Goal: Complete application form

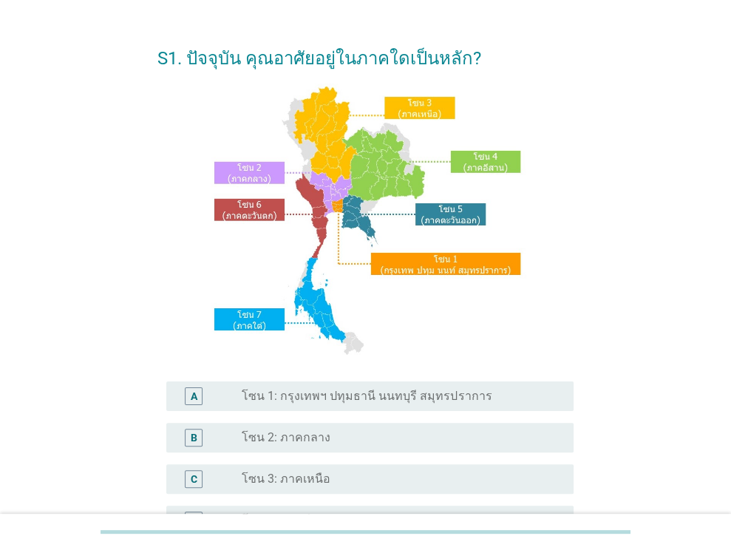
scroll to position [183, 0]
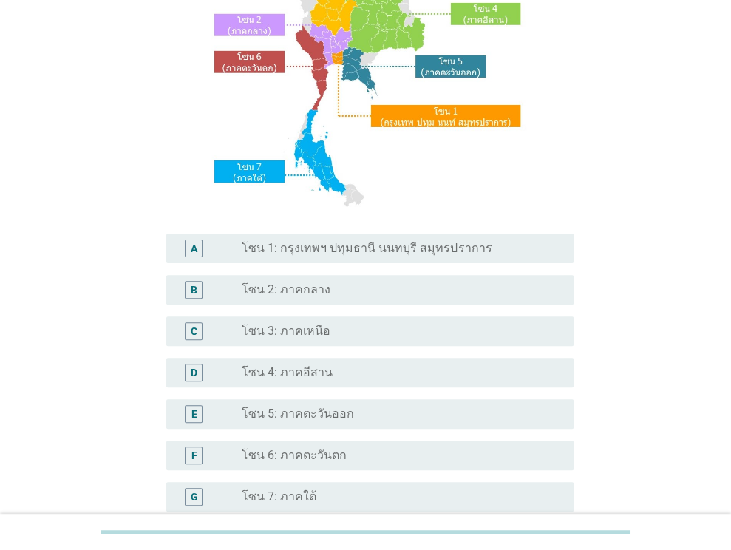
click at [418, 248] on label "โซน 1: กรุงเทพฯ ปทุมธานี นนทบุรี สมุทรปราการ" at bounding box center [367, 248] width 250 height 15
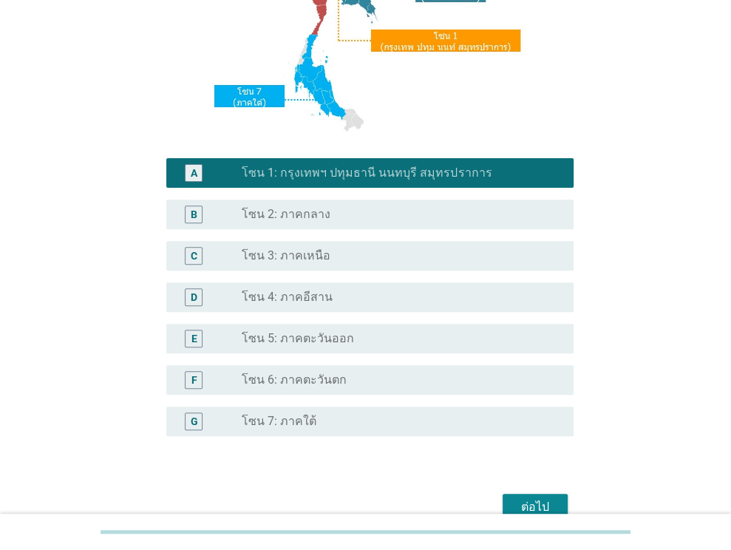
scroll to position [335, 0]
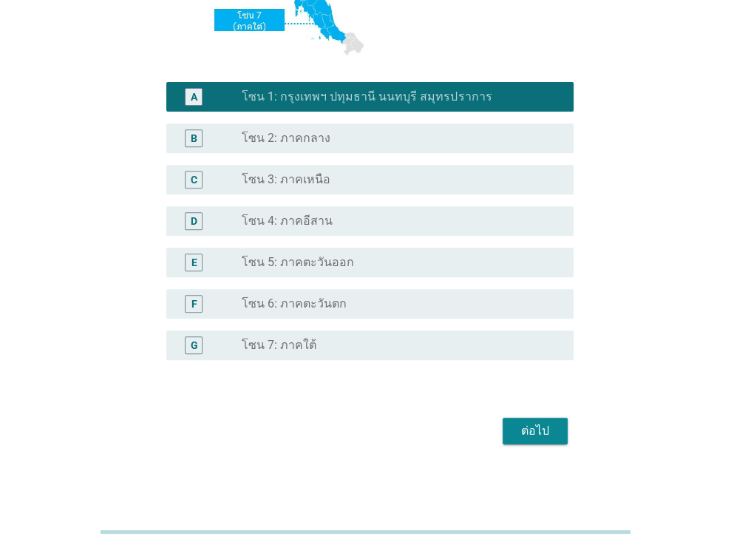
click at [527, 429] on div "ต่อไป" at bounding box center [534, 431] width 41 height 18
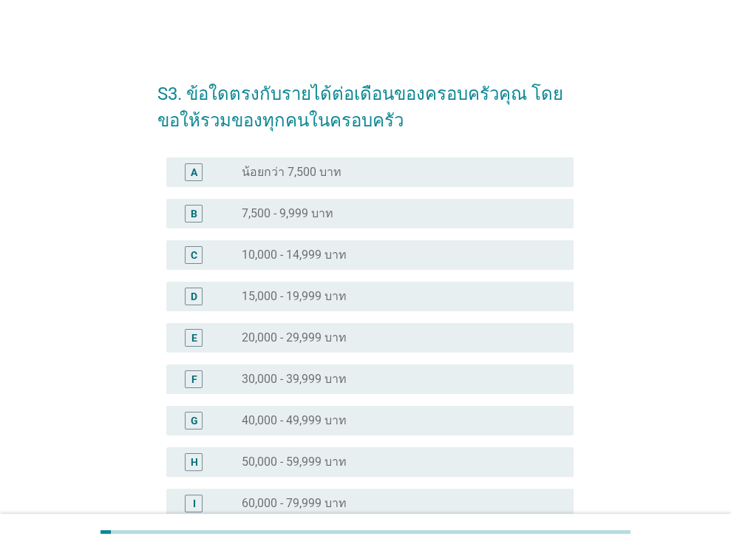
click at [420, 168] on div "radio_button_unchecked น้อยกว่า 7,500 บาท" at bounding box center [396, 172] width 308 height 15
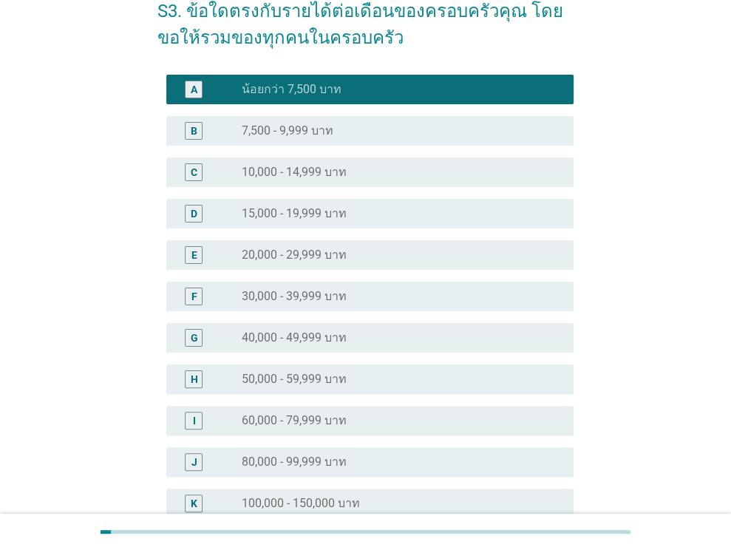
scroll to position [222, 0]
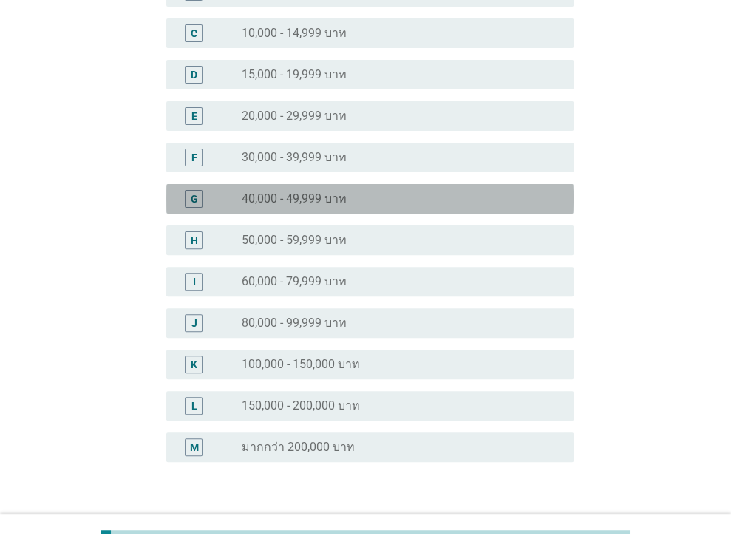
click at [425, 200] on div "radio_button_unchecked 40,000 - 49,999 บาท" at bounding box center [396, 198] width 308 height 15
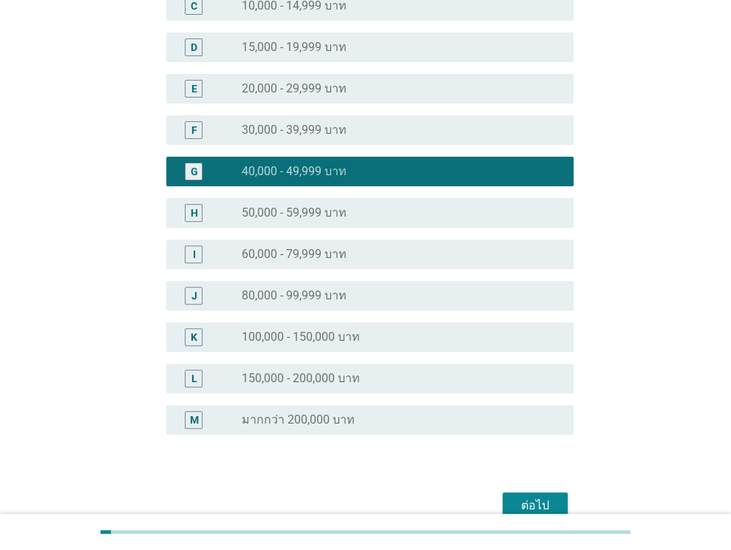
scroll to position [324, 0]
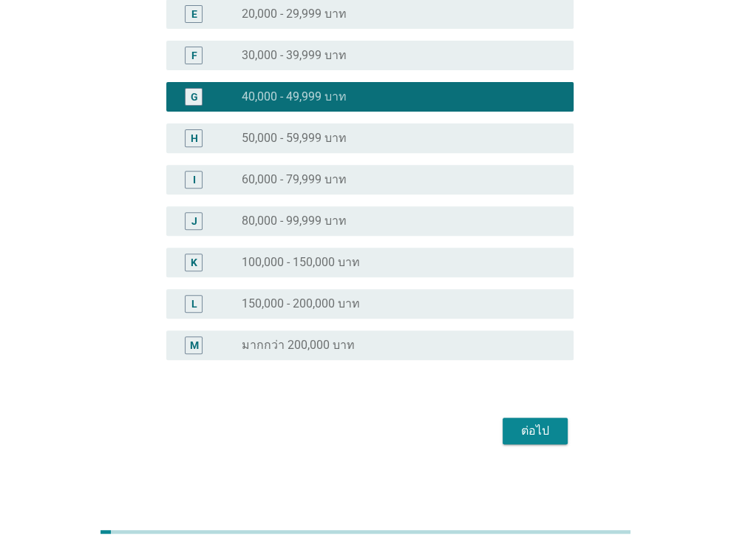
click at [544, 434] on div "ต่อไป" at bounding box center [534, 431] width 41 height 18
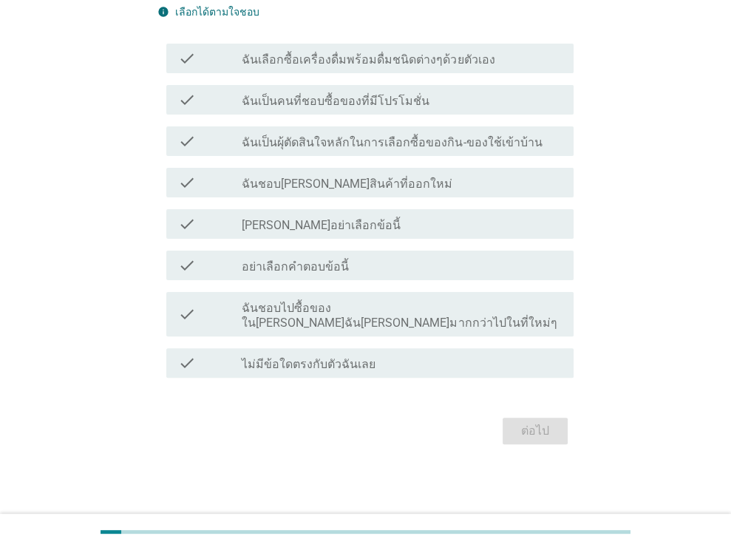
scroll to position [0, 0]
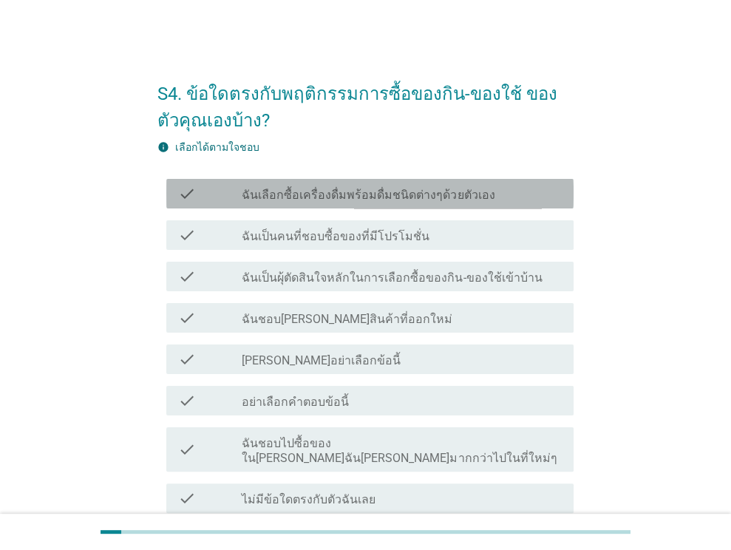
click at [498, 197] on div "check_box_outline_blank ฉันเลือกซื้อเครื่องดื่มพร้อมดื่มชนิดต่างๆด้วยตัวเอง" at bounding box center [402, 194] width 320 height 18
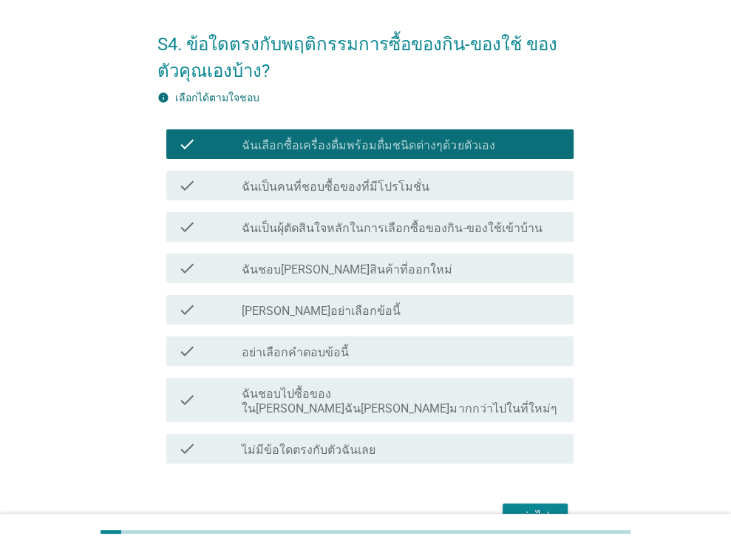
scroll to position [120, 0]
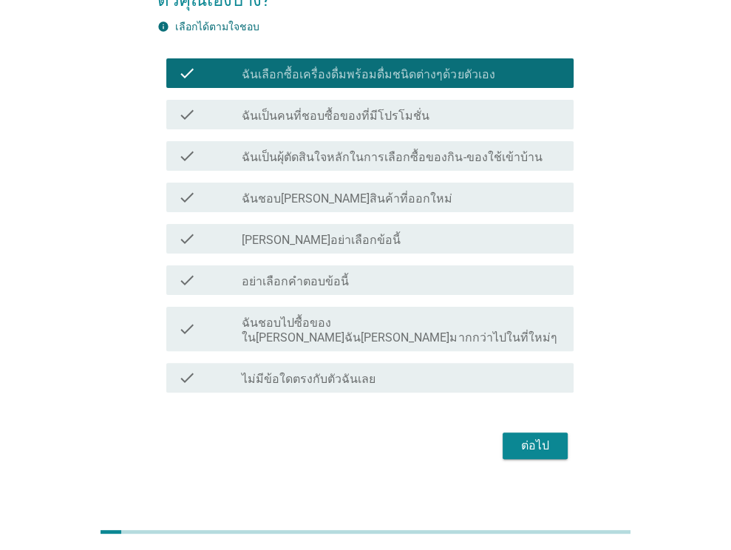
click at [538, 437] on div "ต่อไป" at bounding box center [534, 446] width 41 height 18
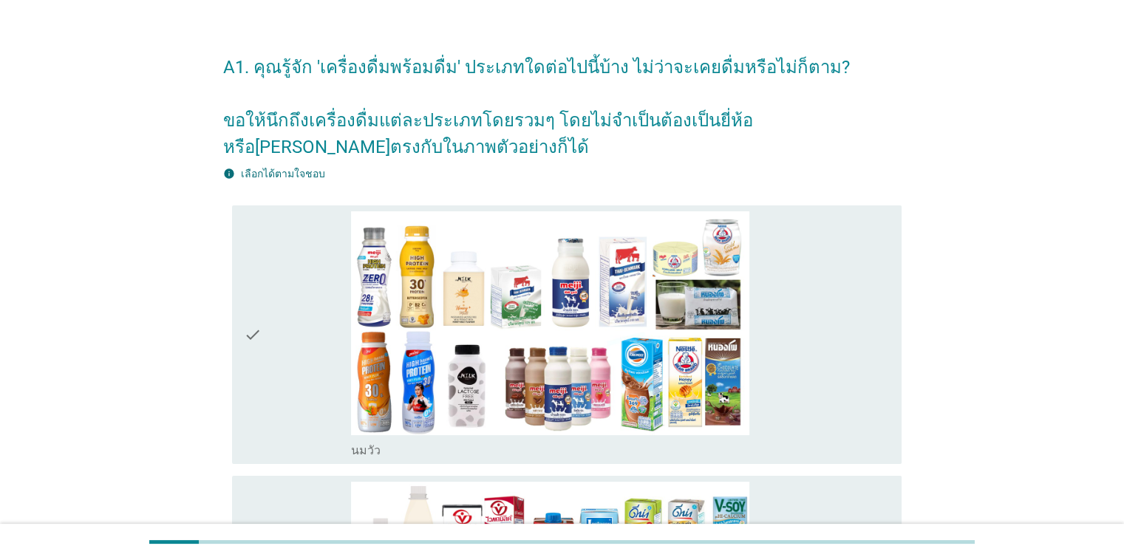
scroll to position [74, 0]
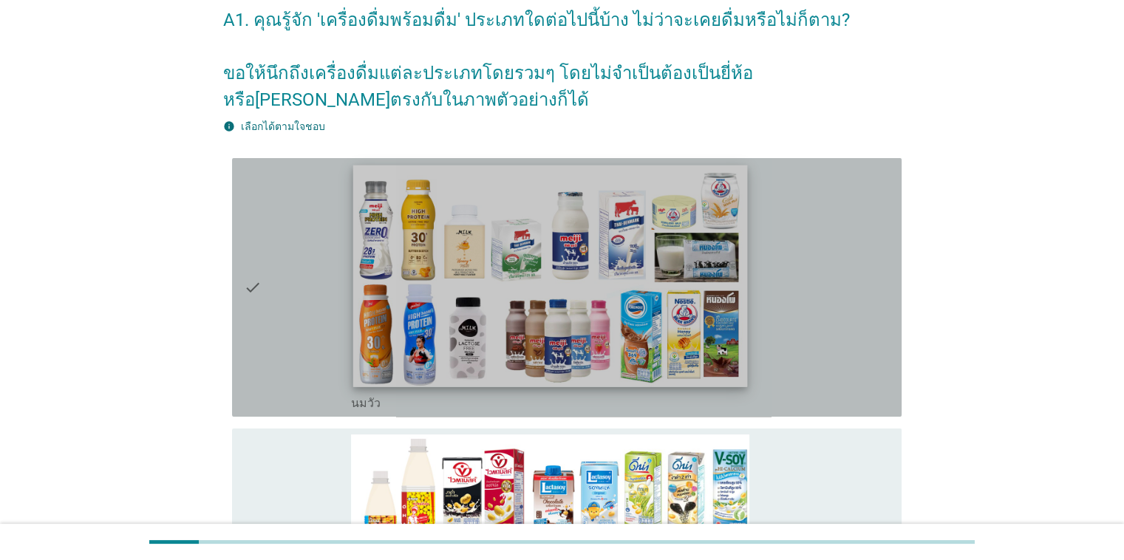
drag, startPoint x: 245, startPoint y: 283, endPoint x: 370, endPoint y: 320, distance: 130.2
click at [245, 285] on icon "check" at bounding box center [253, 287] width 18 height 247
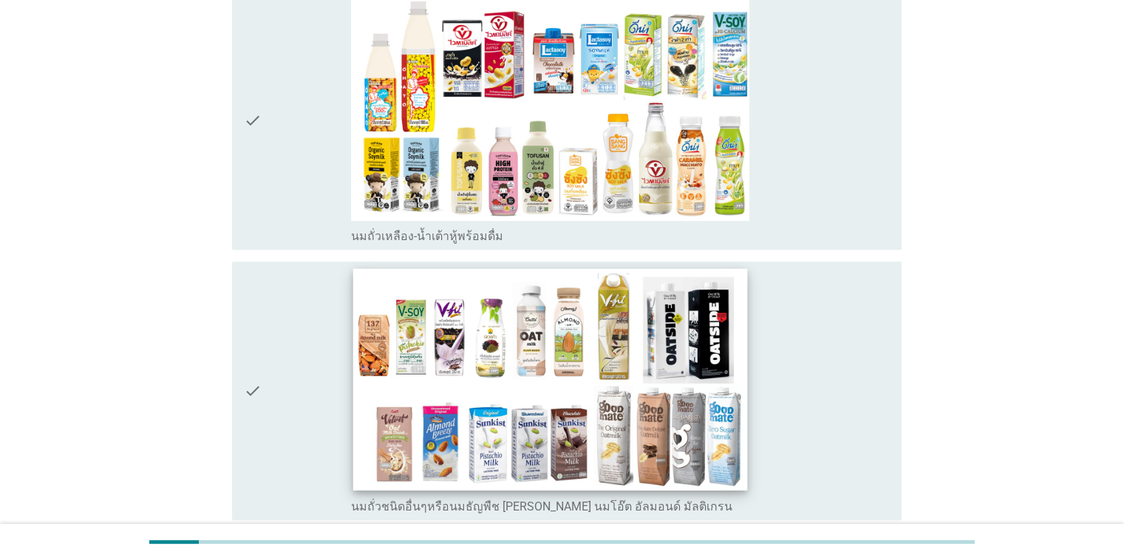
scroll to position [517, 0]
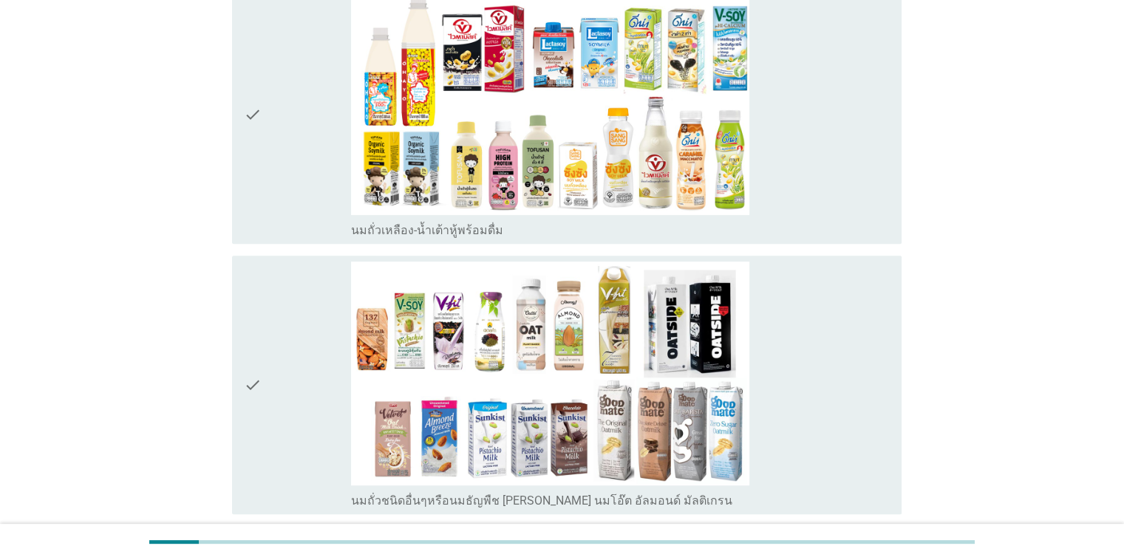
click at [250, 383] on icon "check" at bounding box center [253, 385] width 18 height 247
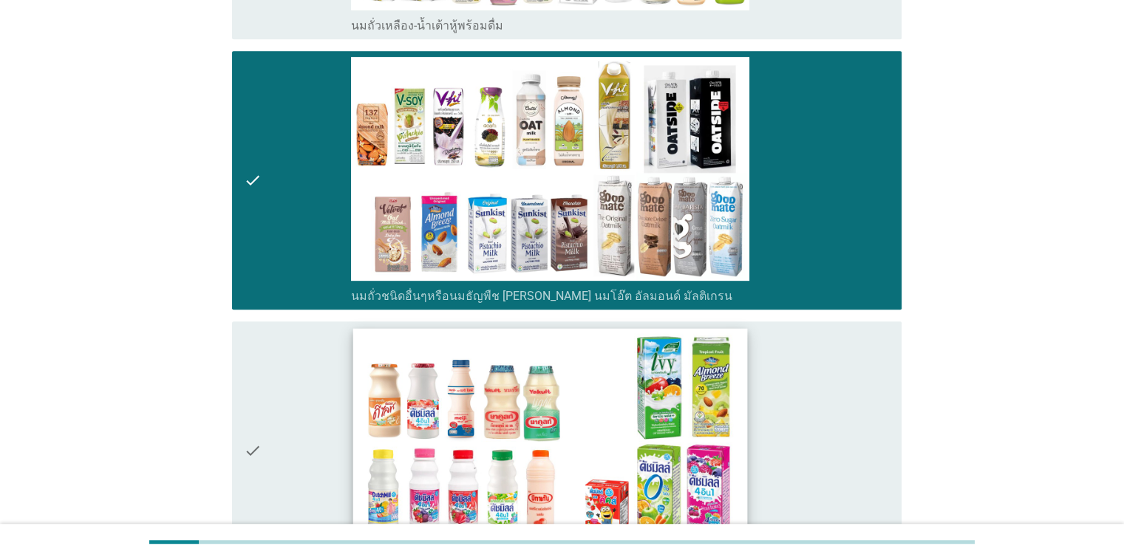
scroll to position [960, 0]
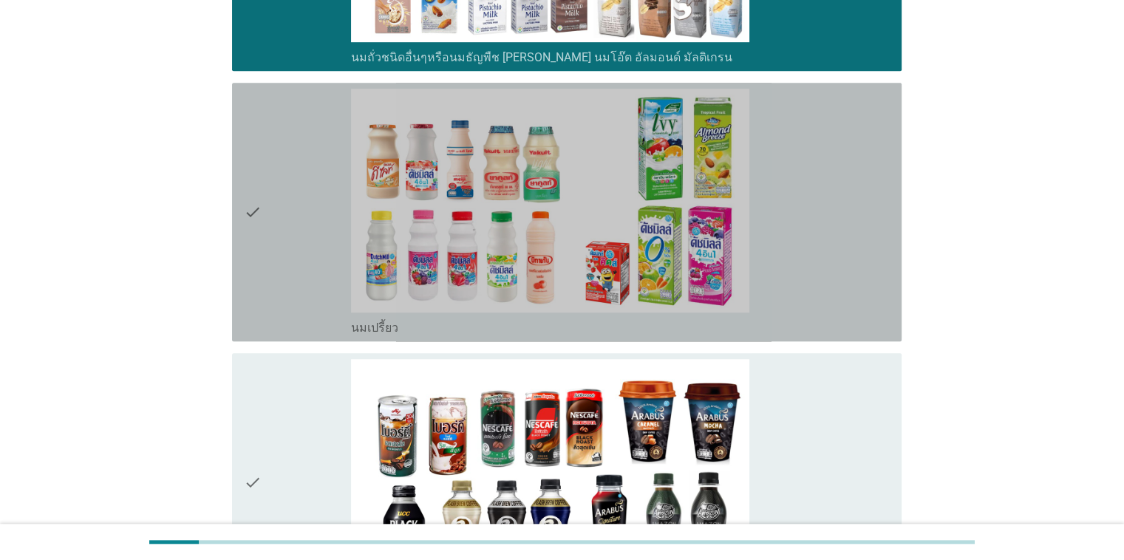
click at [249, 216] on icon "check" at bounding box center [253, 212] width 18 height 247
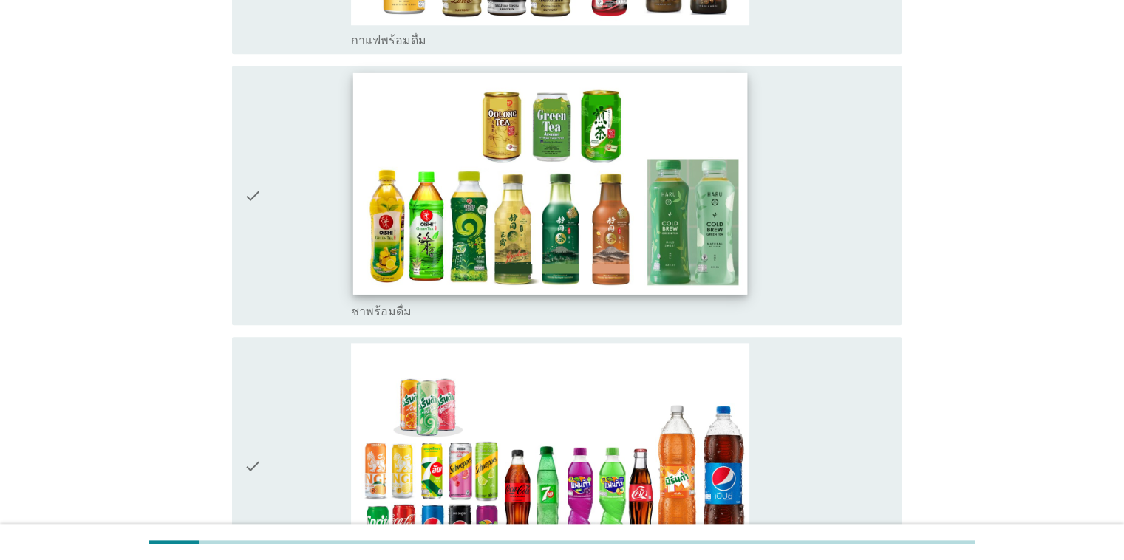
scroll to position [1625, 0]
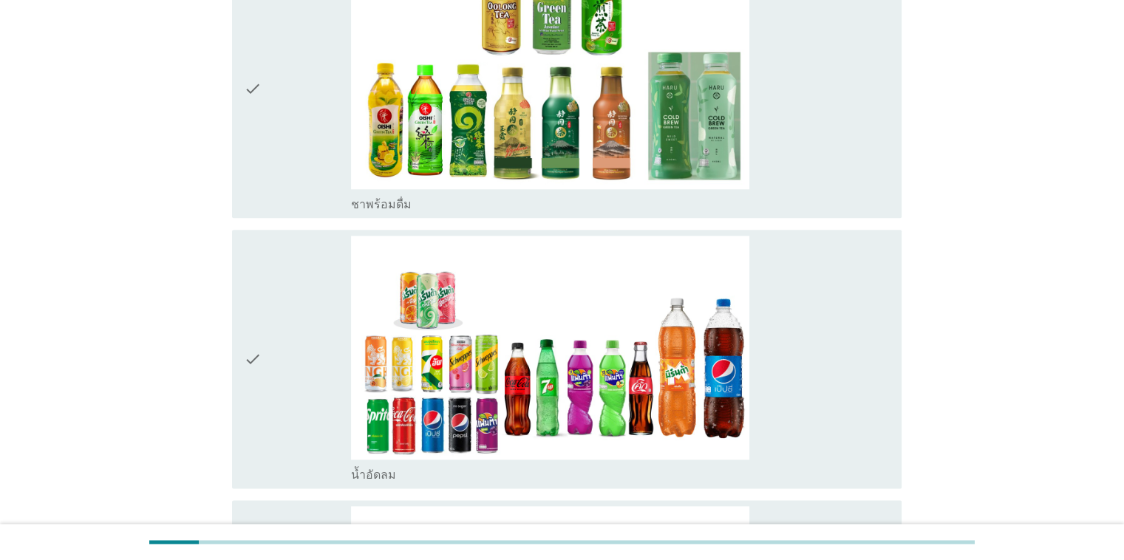
click at [252, 363] on icon "check" at bounding box center [253, 359] width 18 height 247
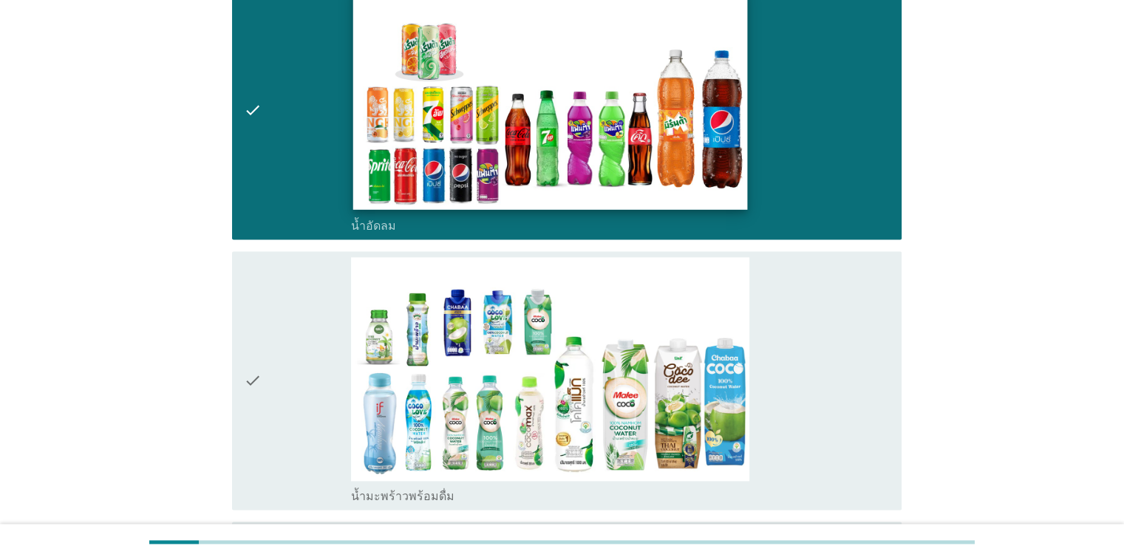
scroll to position [1921, 0]
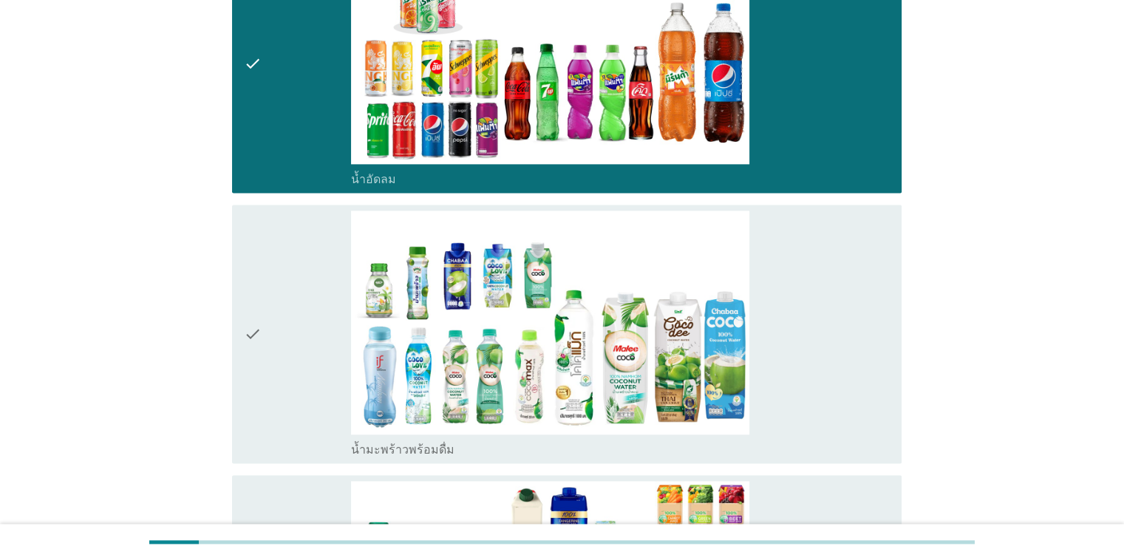
click at [256, 332] on icon "check" at bounding box center [253, 334] width 18 height 247
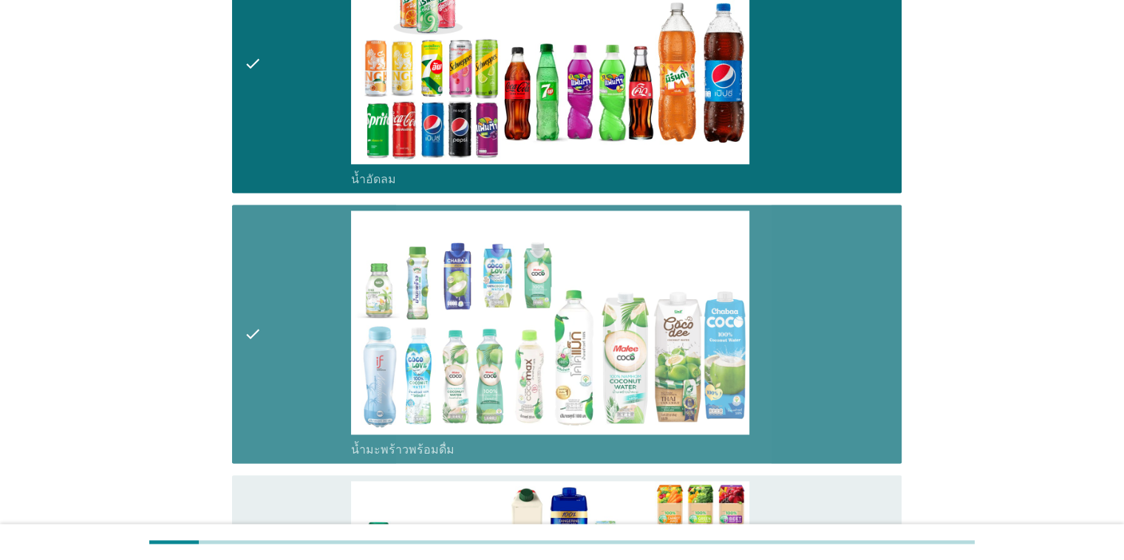
click at [247, 328] on icon "check" at bounding box center [253, 334] width 18 height 247
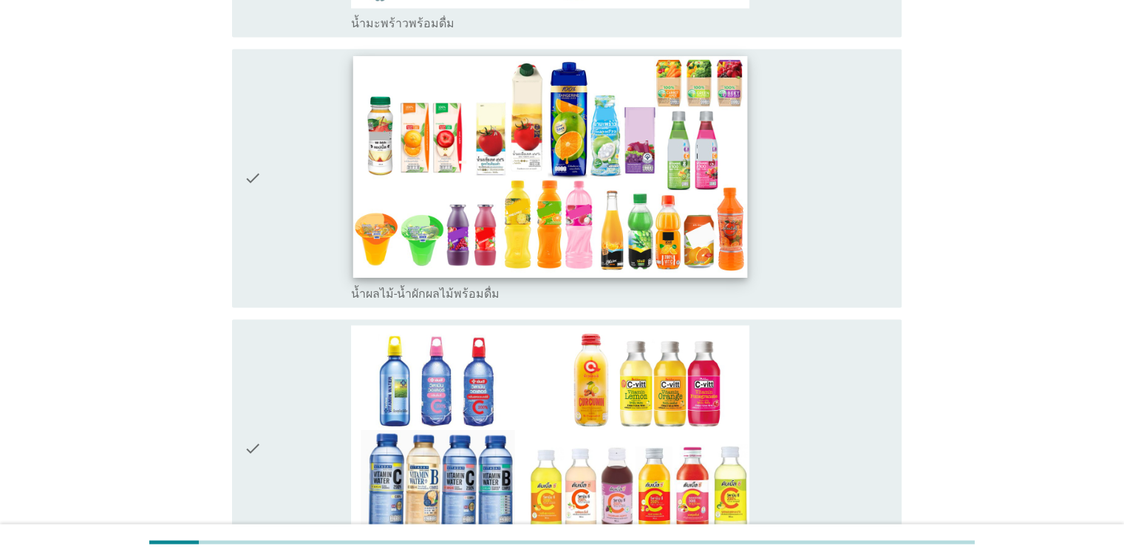
scroll to position [2438, 0]
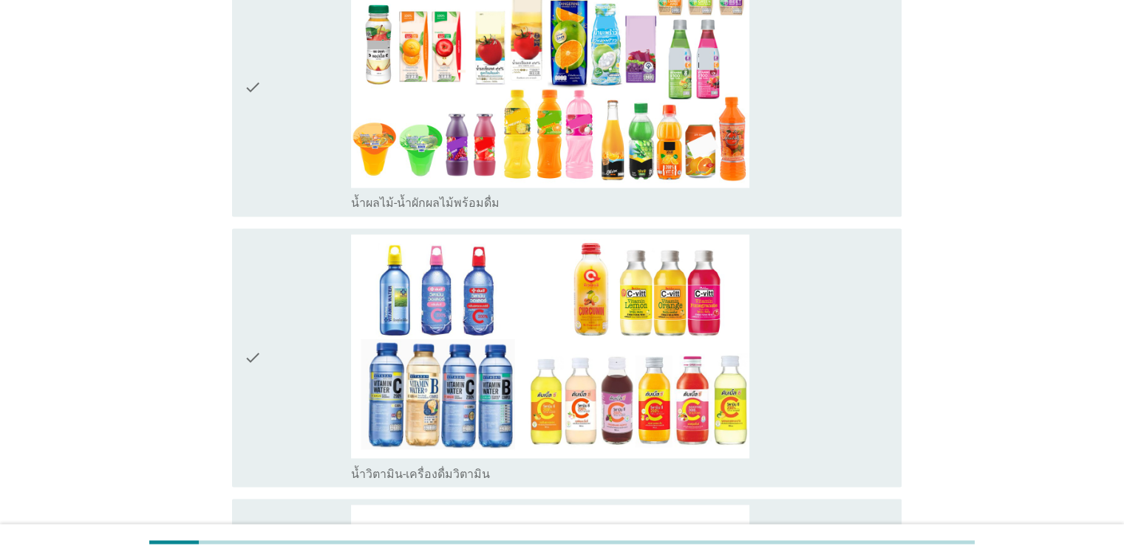
click at [275, 332] on div "check" at bounding box center [298, 357] width 108 height 247
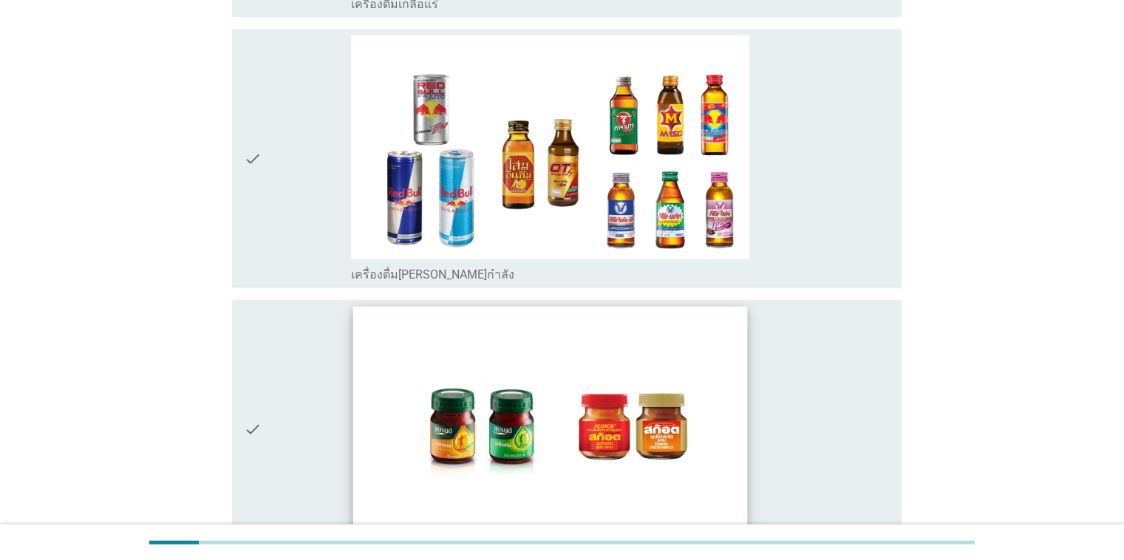
scroll to position [3472, 0]
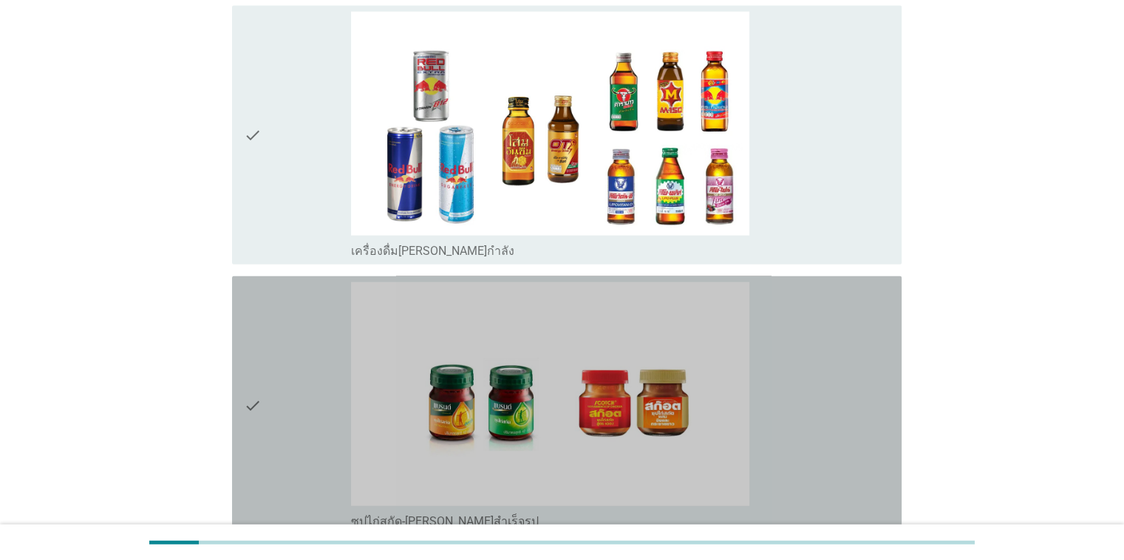
click at [260, 416] on icon "check" at bounding box center [253, 405] width 18 height 247
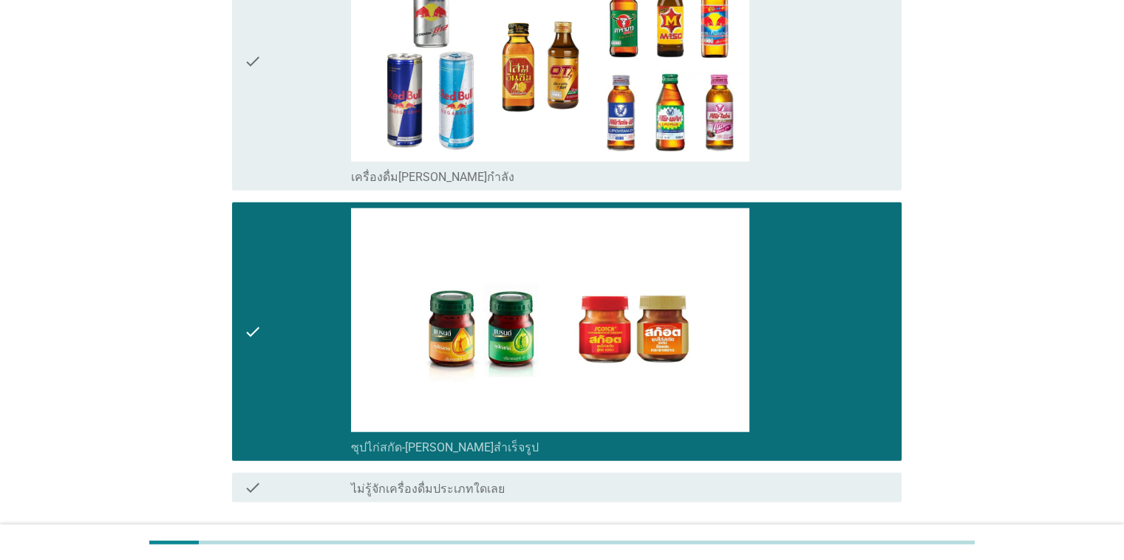
scroll to position [3656, 0]
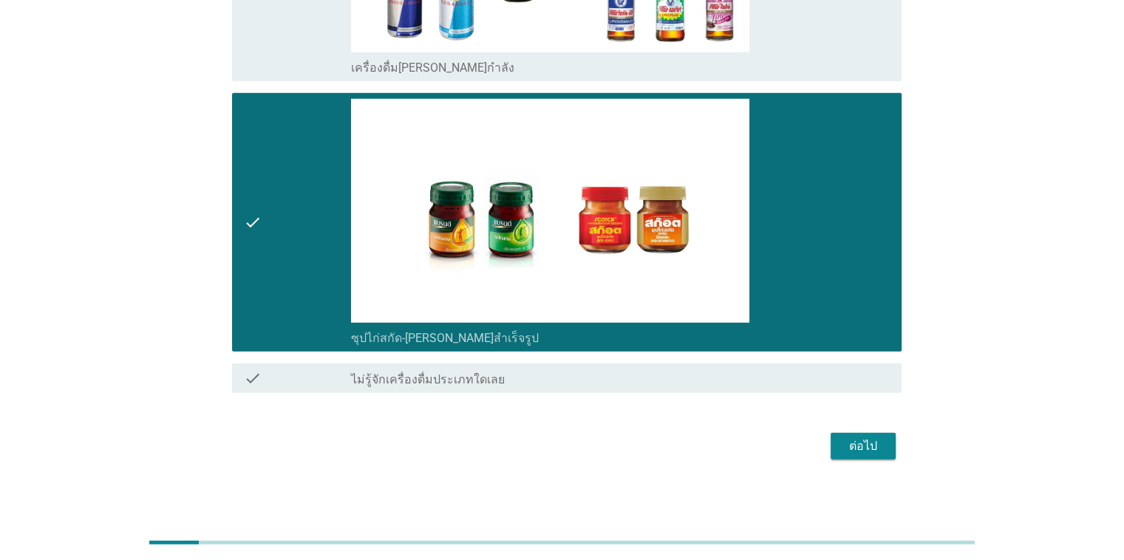
click at [730, 442] on div "ต่อไป" at bounding box center [862, 446] width 41 height 18
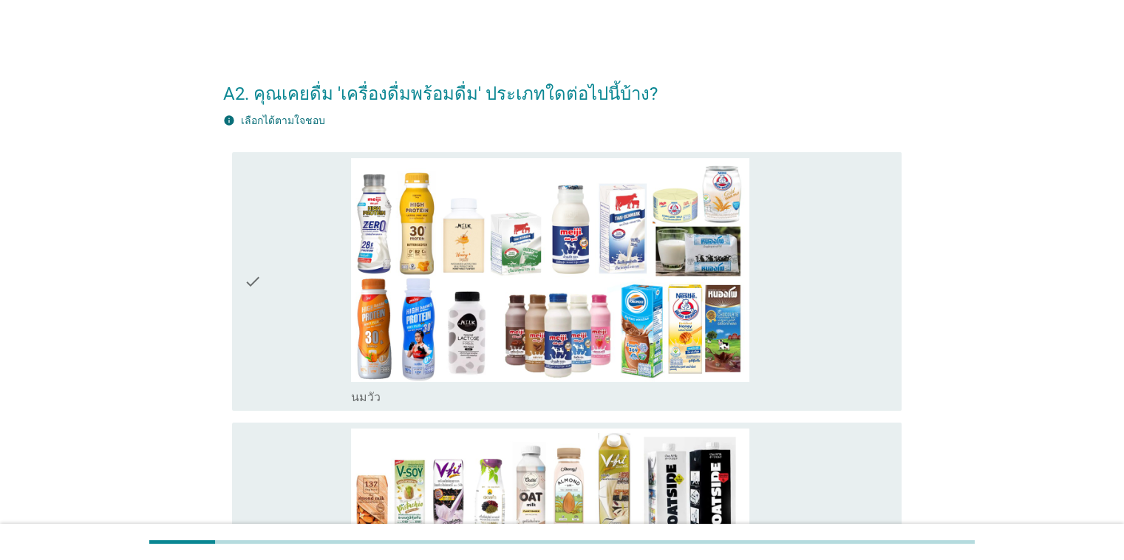
click at [250, 279] on icon "check" at bounding box center [253, 281] width 18 height 247
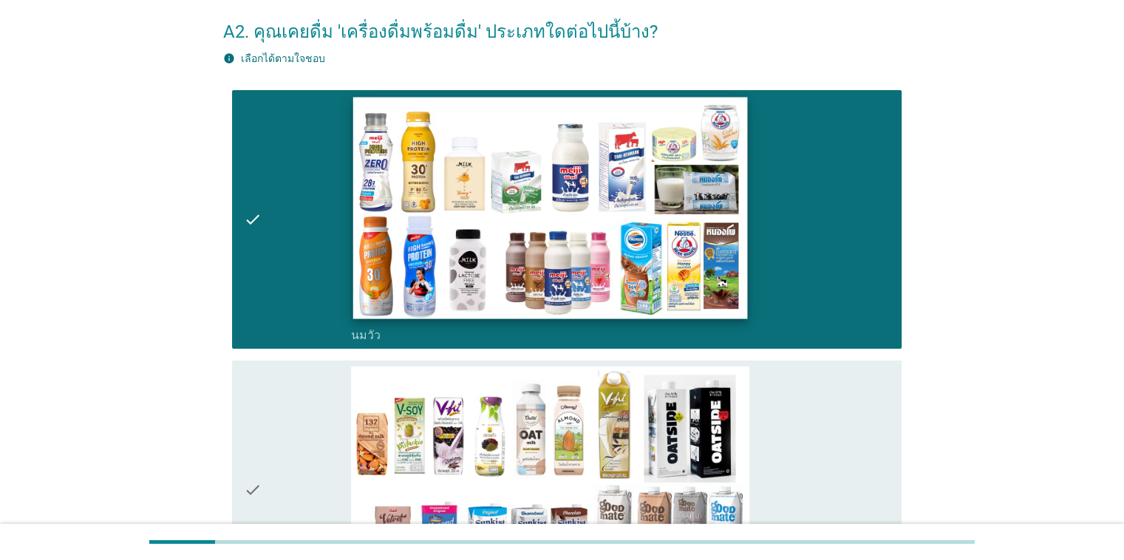
scroll to position [148, 0]
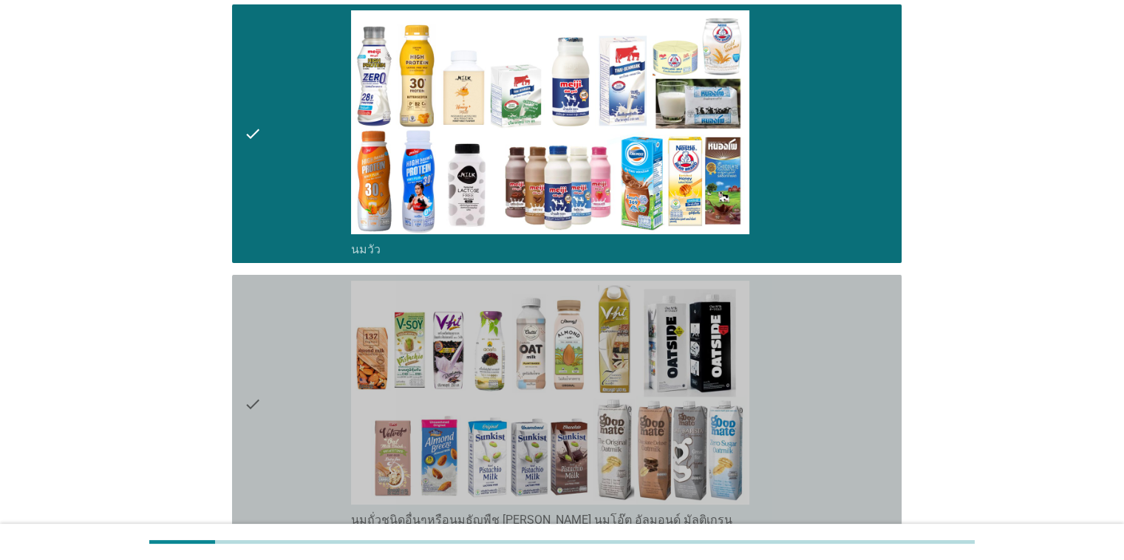
click at [321, 389] on div "check" at bounding box center [298, 404] width 108 height 247
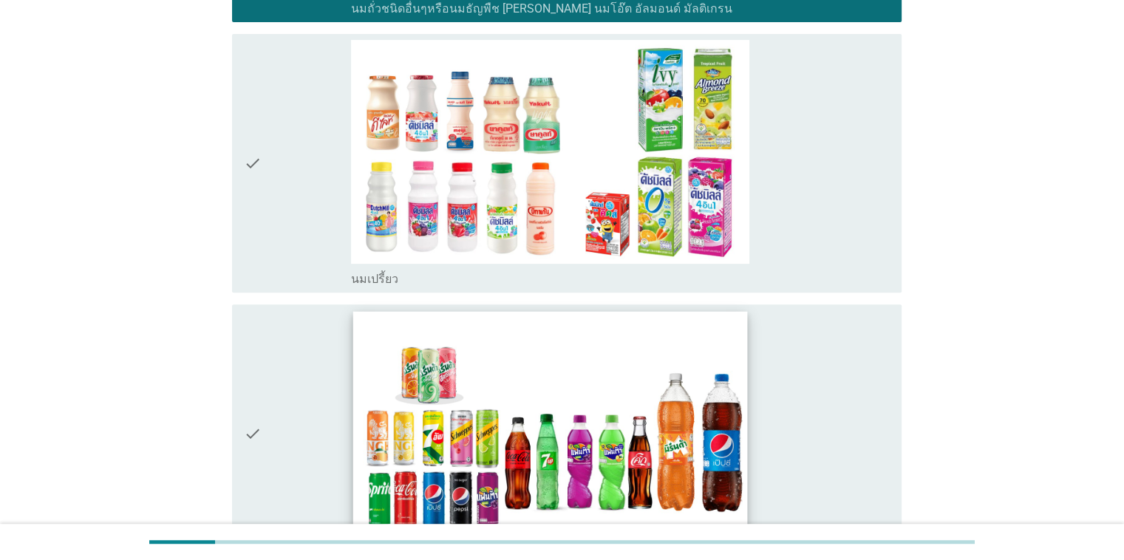
scroll to position [739, 0]
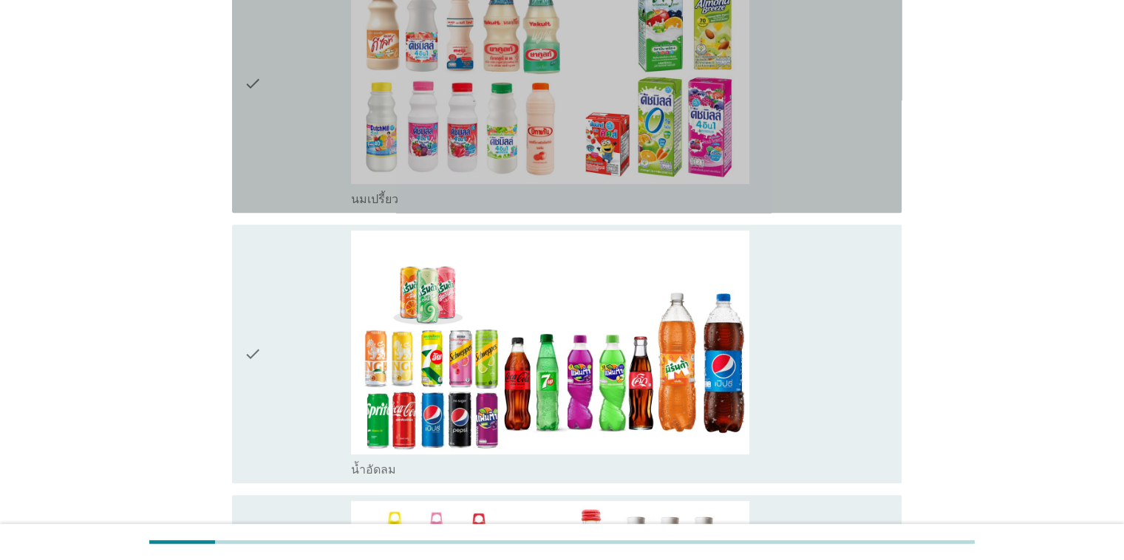
click at [270, 95] on div "check" at bounding box center [298, 83] width 108 height 247
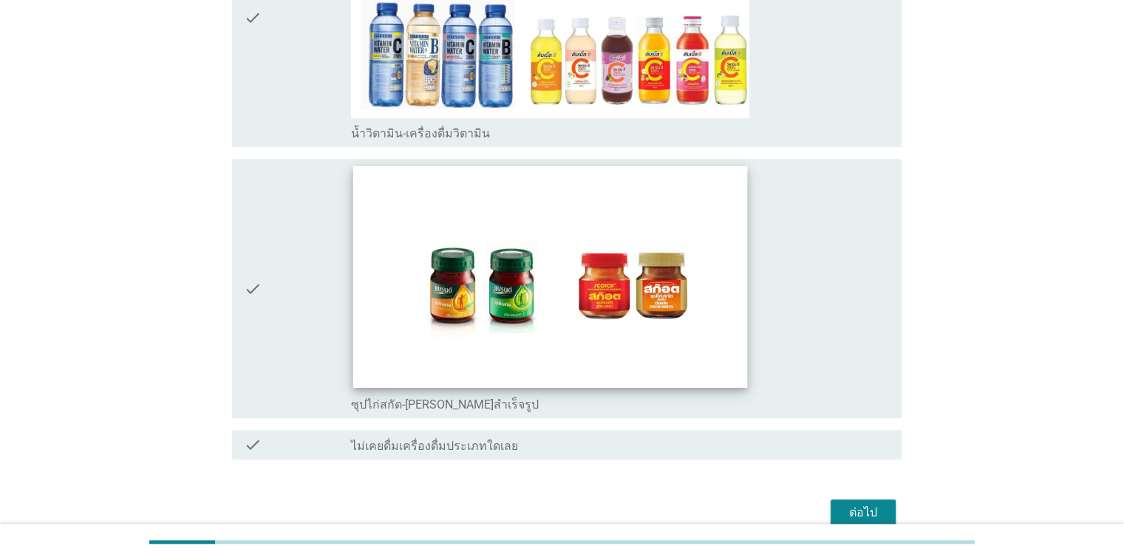
scroll to position [1415, 0]
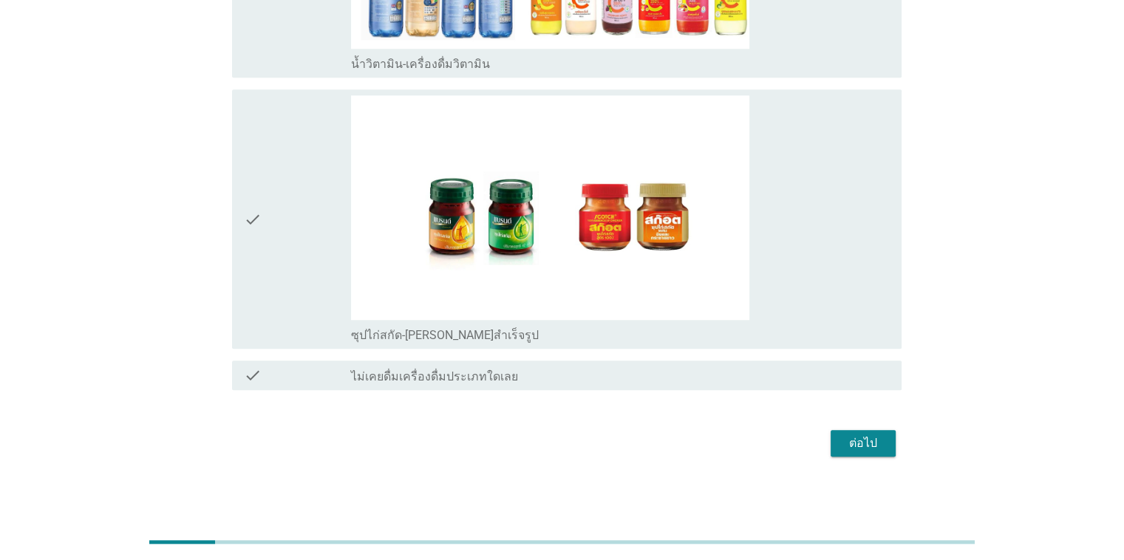
click at [730, 448] on div "ต่อไป" at bounding box center [862, 443] width 41 height 18
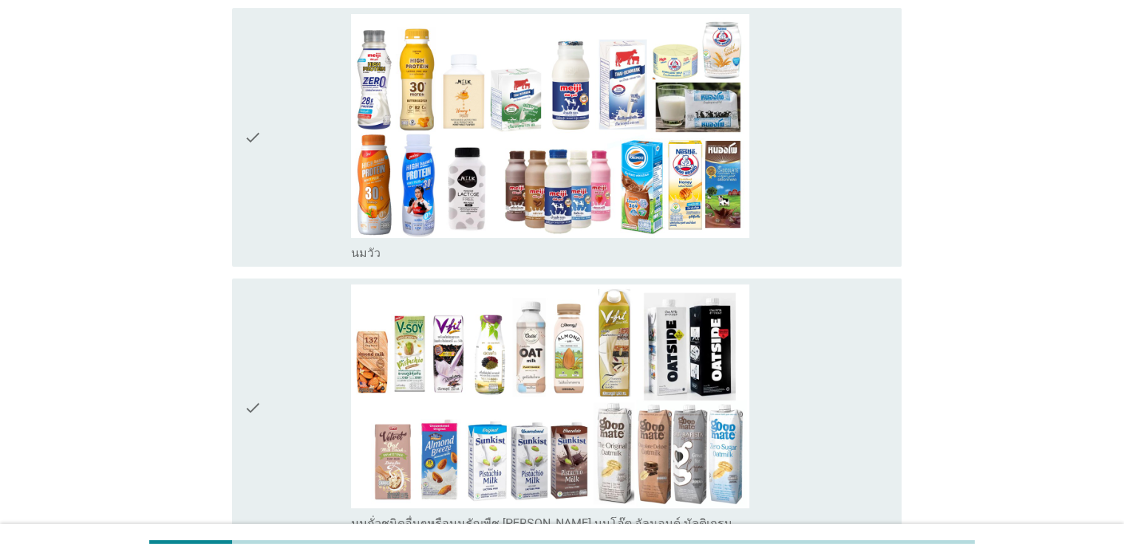
scroll to position [148, 0]
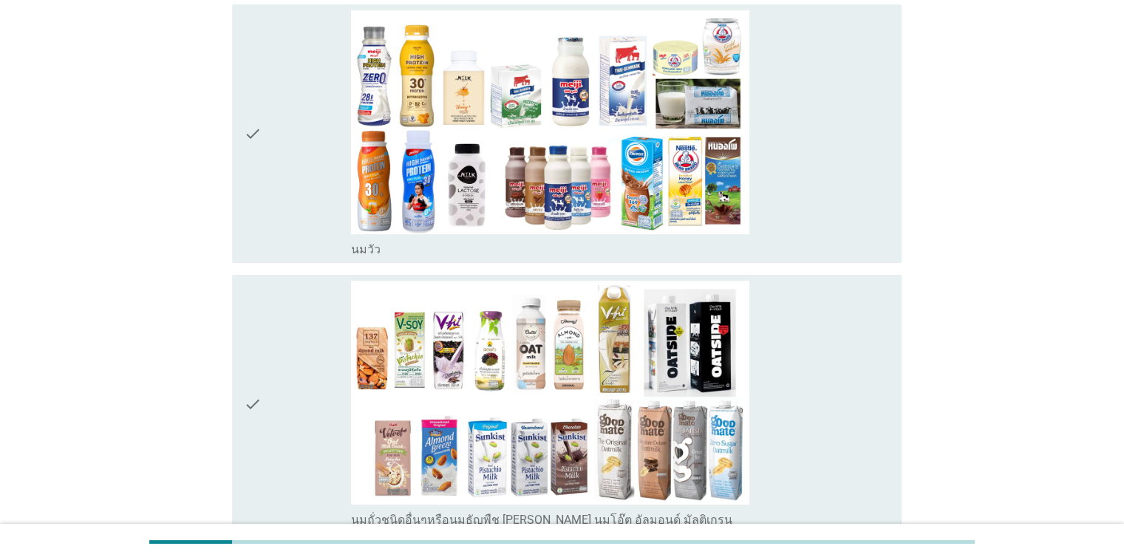
click at [270, 406] on div "check" at bounding box center [298, 404] width 108 height 247
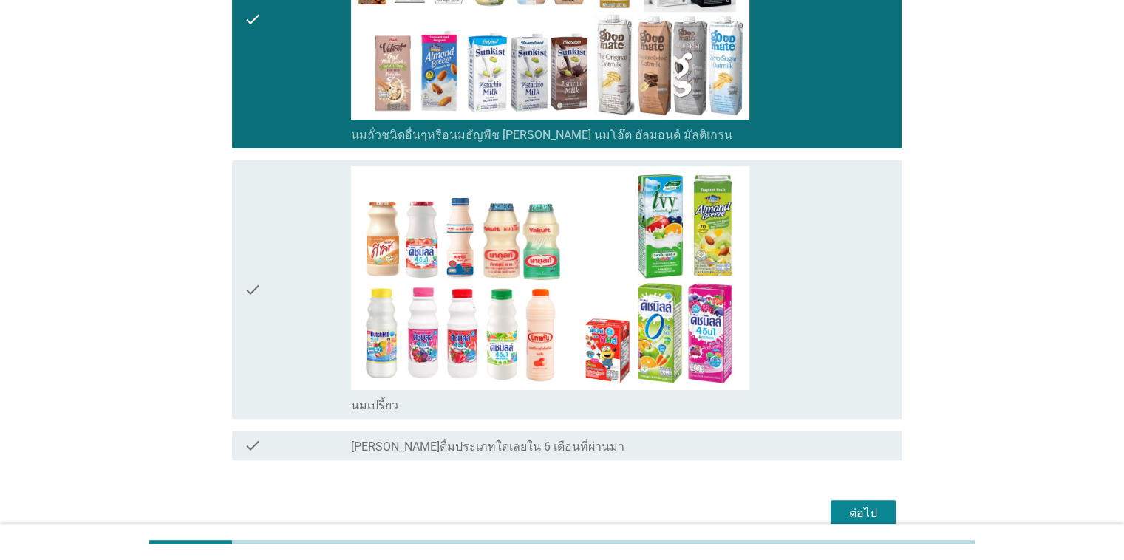
scroll to position [591, 0]
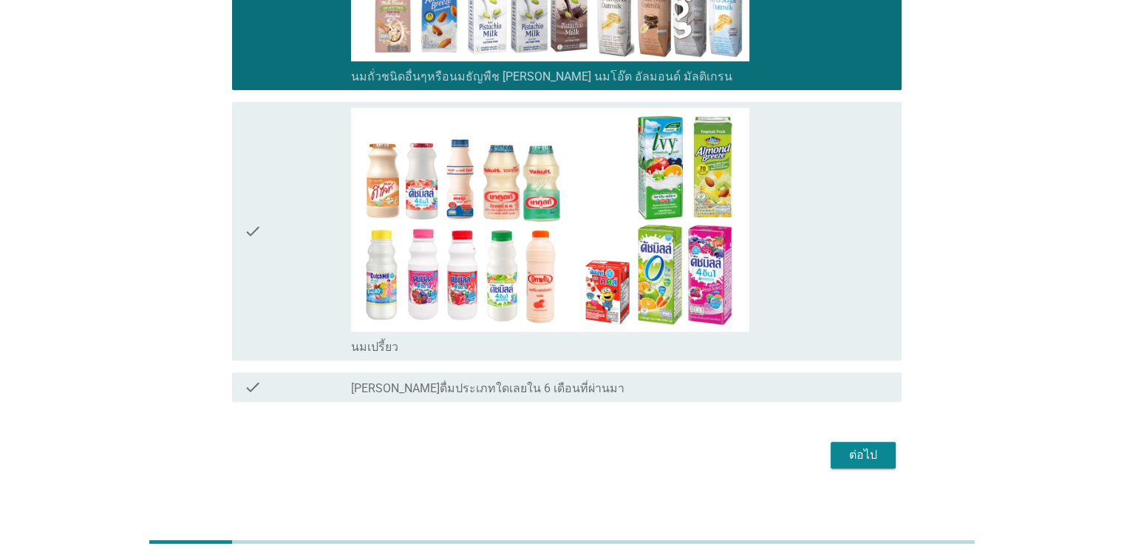
click at [730, 454] on div "ต่อไป" at bounding box center [862, 455] width 41 height 18
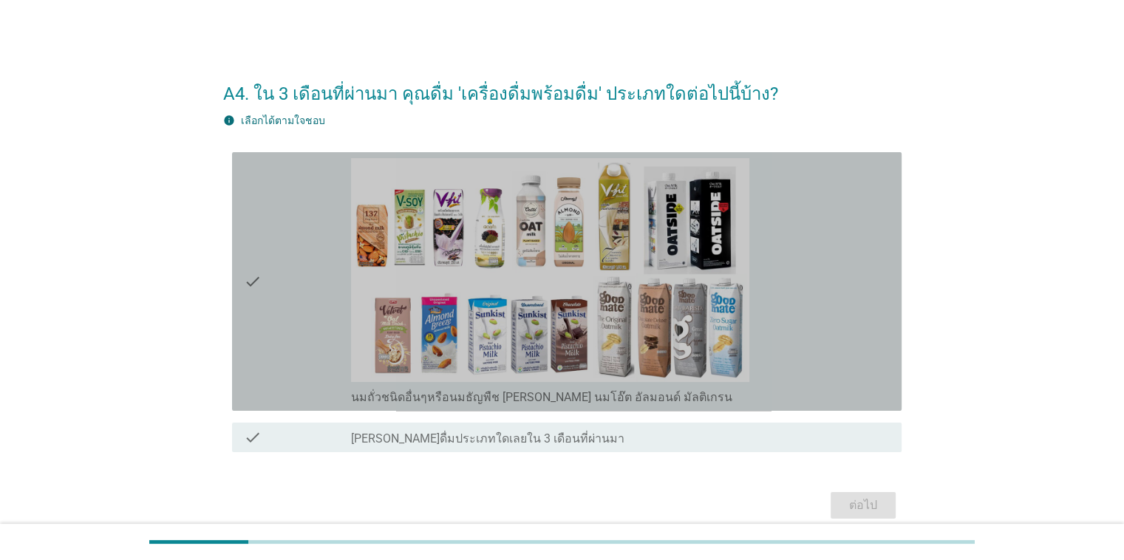
click at [290, 270] on div "check" at bounding box center [298, 281] width 108 height 247
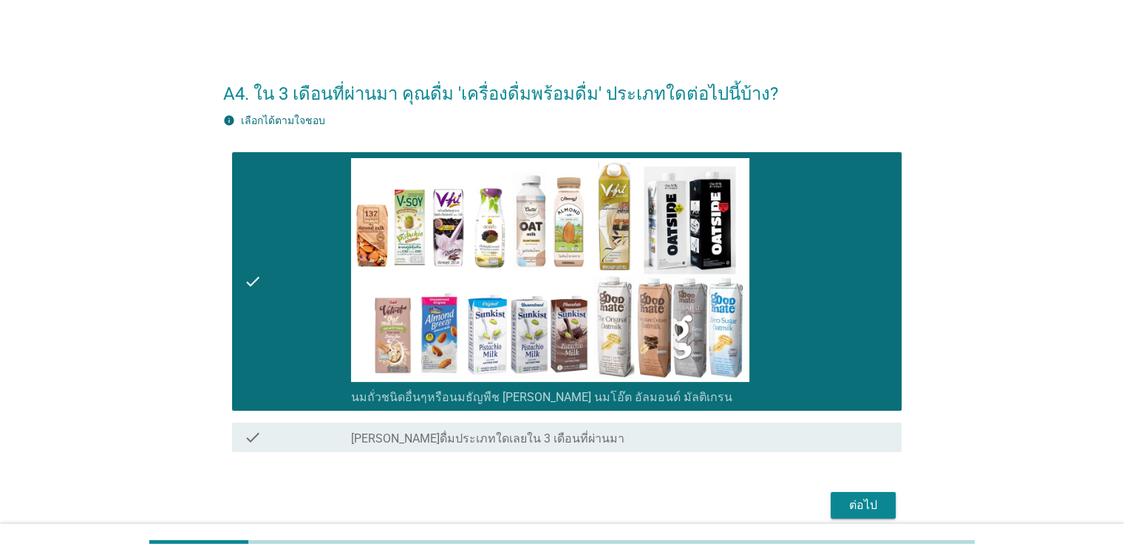
click at [730, 505] on div "ต่อไป" at bounding box center [862, 505] width 41 height 18
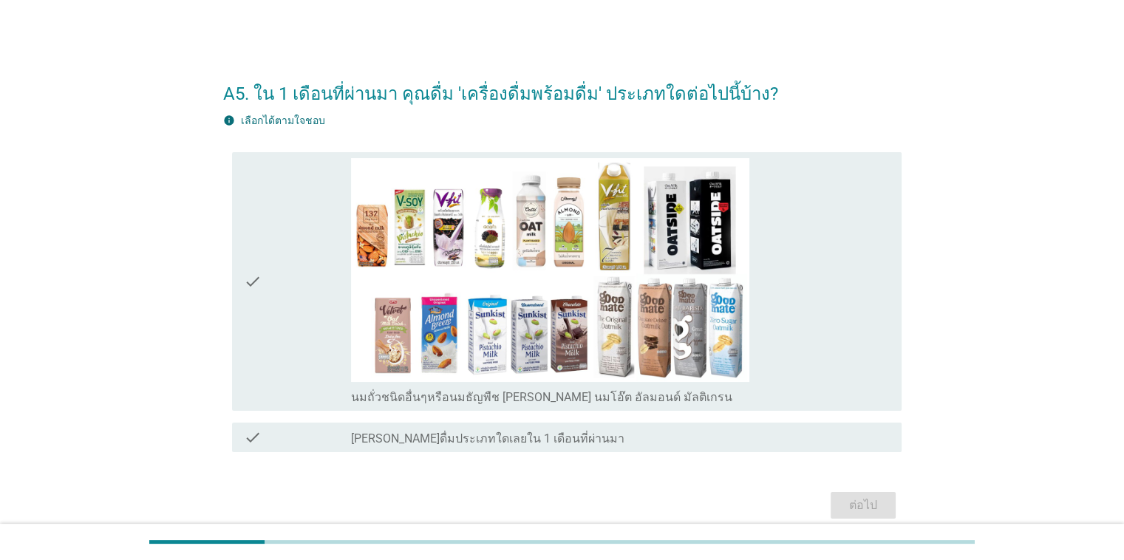
scroll to position [64, 0]
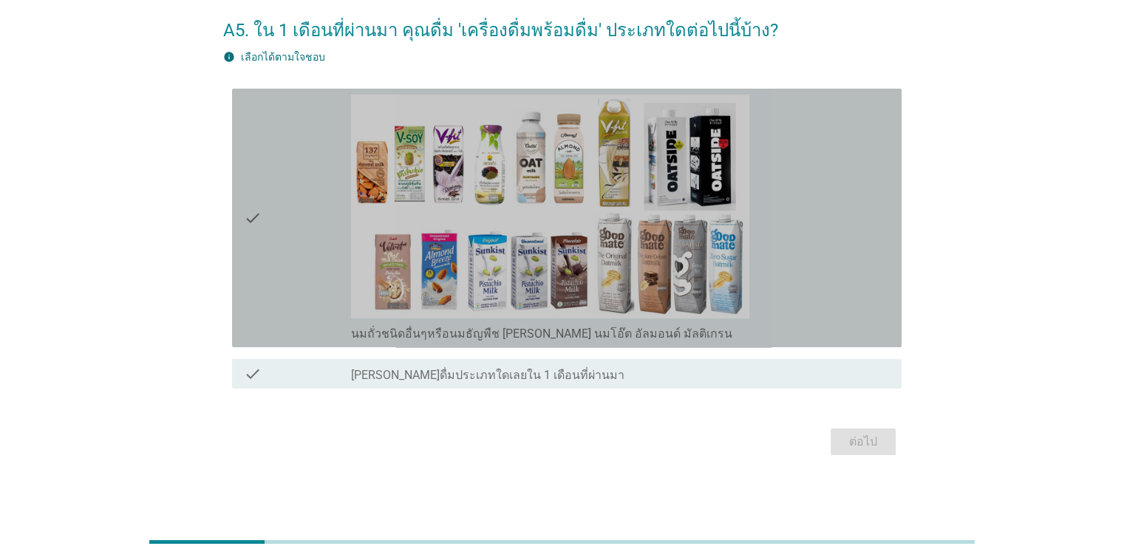
click at [292, 258] on div "check" at bounding box center [298, 218] width 108 height 247
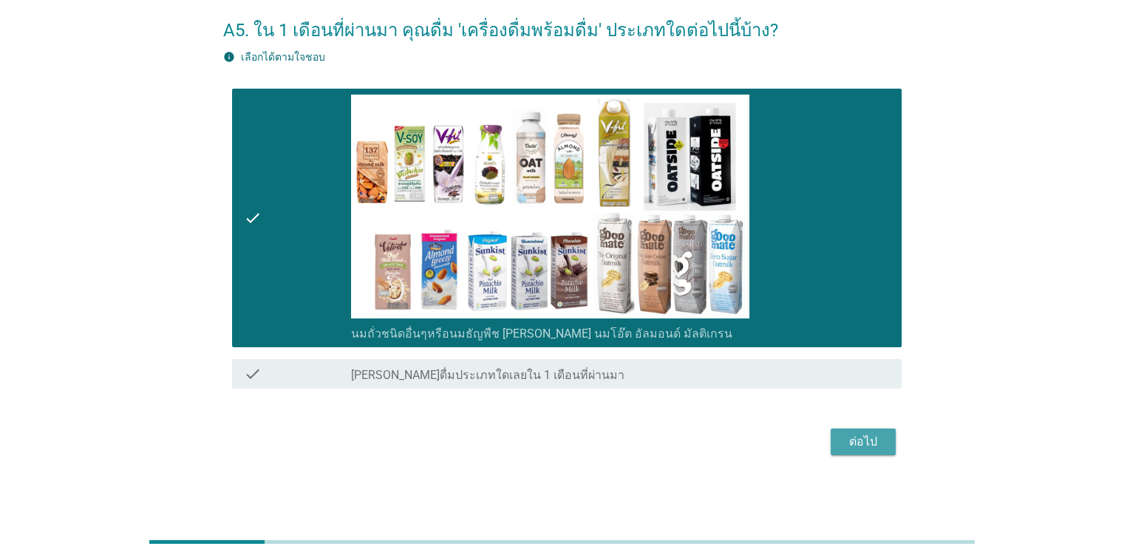
click at [730, 445] on div "ต่อไป" at bounding box center [862, 442] width 41 height 18
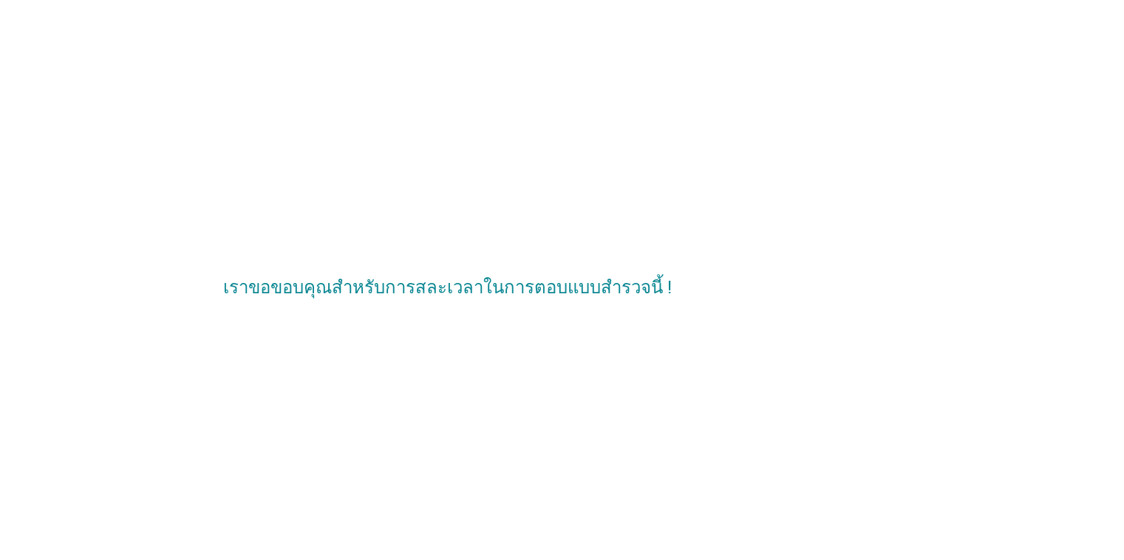
scroll to position [0, 0]
